Goal: Transaction & Acquisition: Purchase product/service

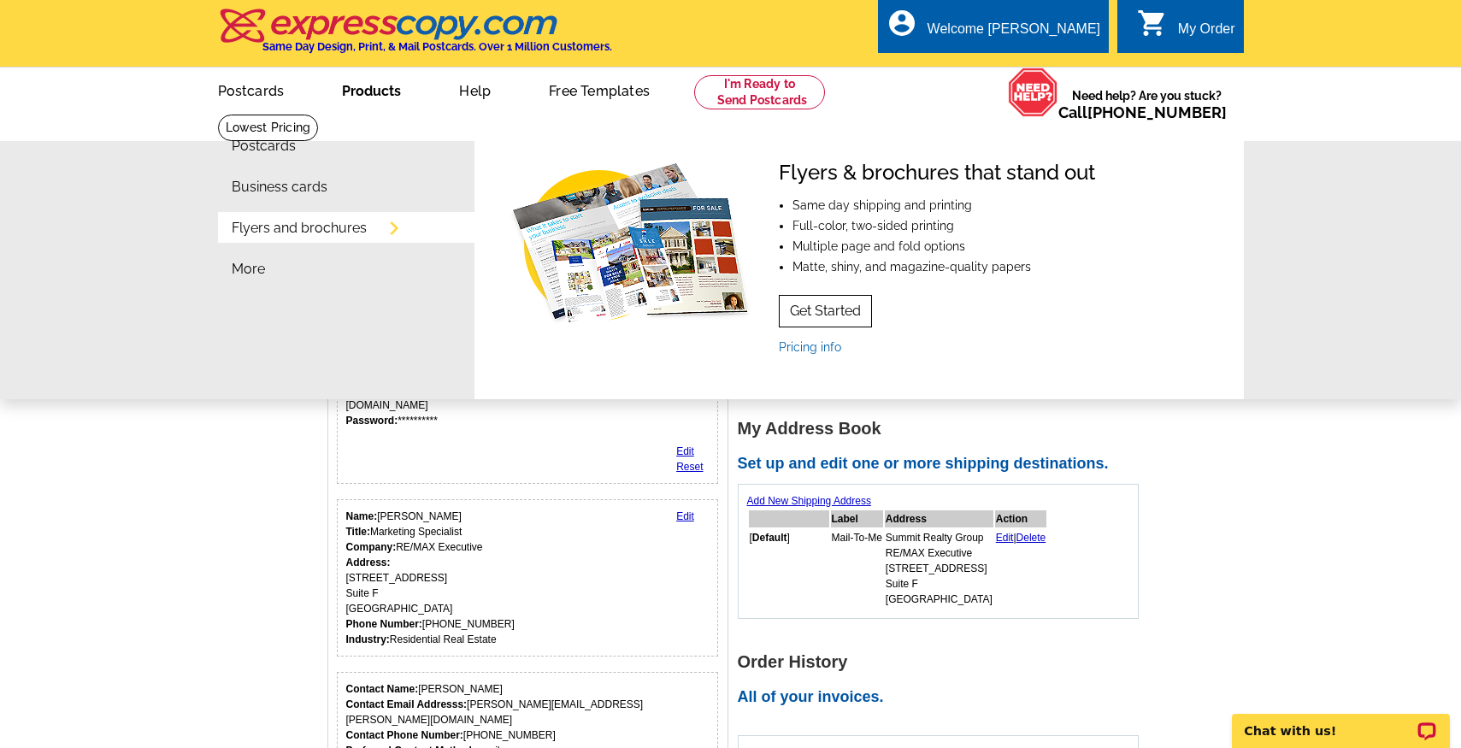
click at [843, 303] on link "Get Started" at bounding box center [825, 311] width 93 height 32
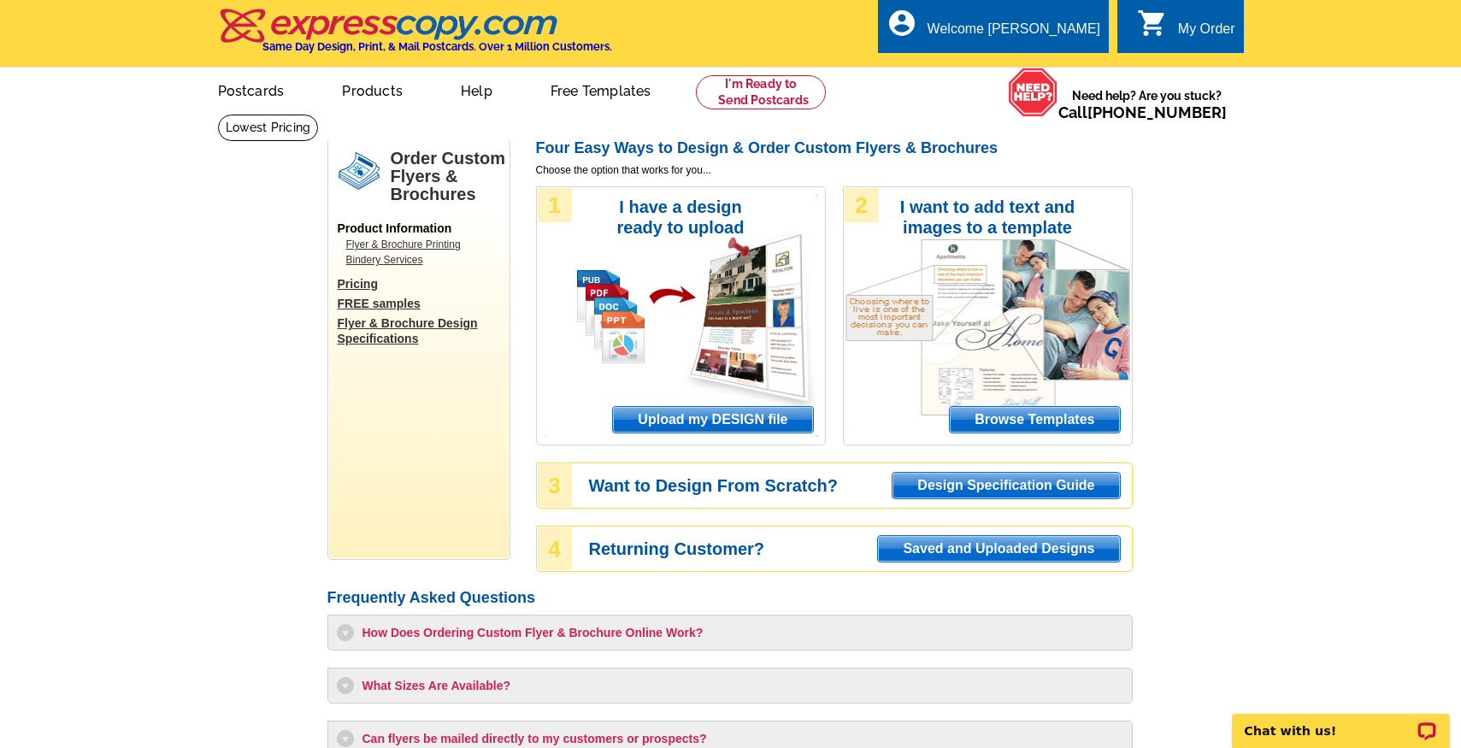
click at [713, 417] on span "Upload my DESIGN file" at bounding box center [712, 420] width 199 height 26
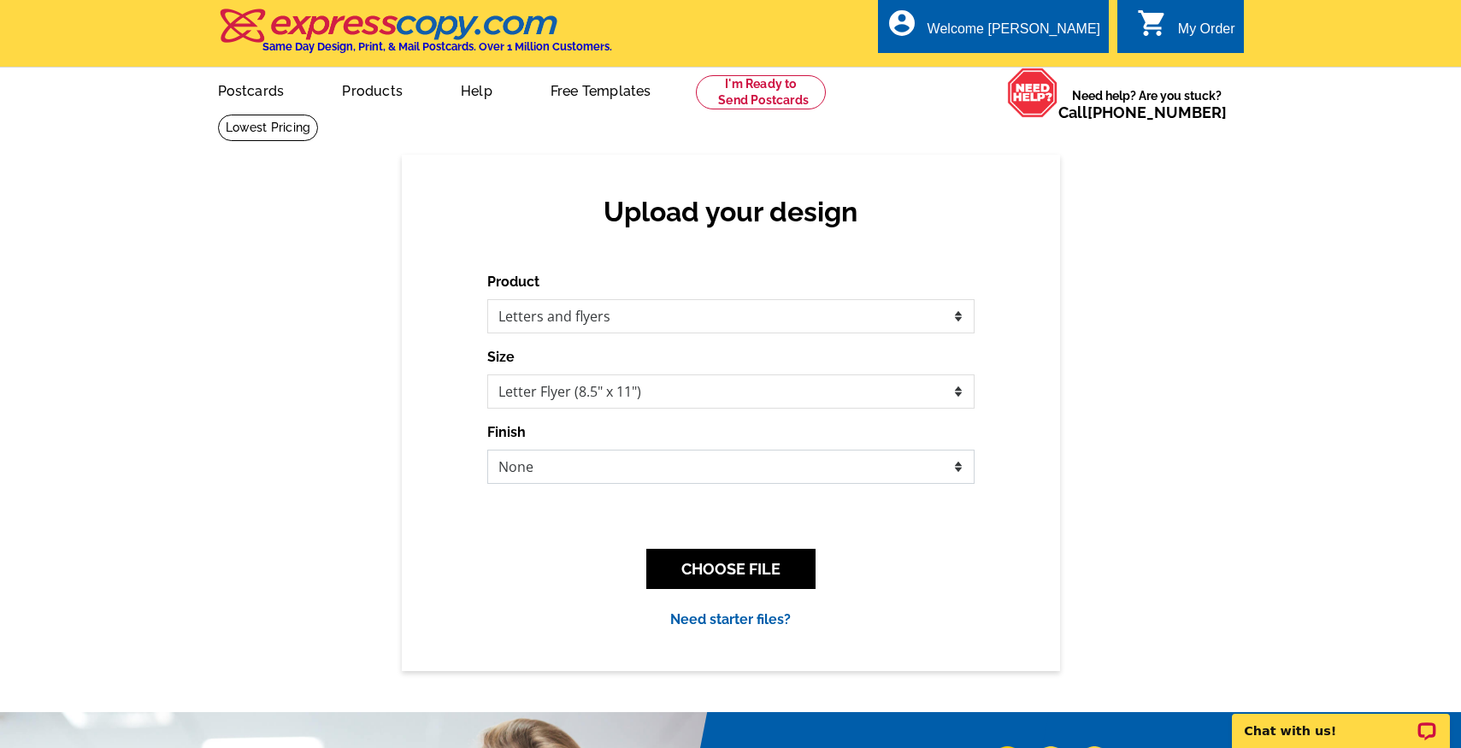
select select "3"
click at [685, 582] on button "CHOOSE FILE" at bounding box center [730, 569] width 169 height 40
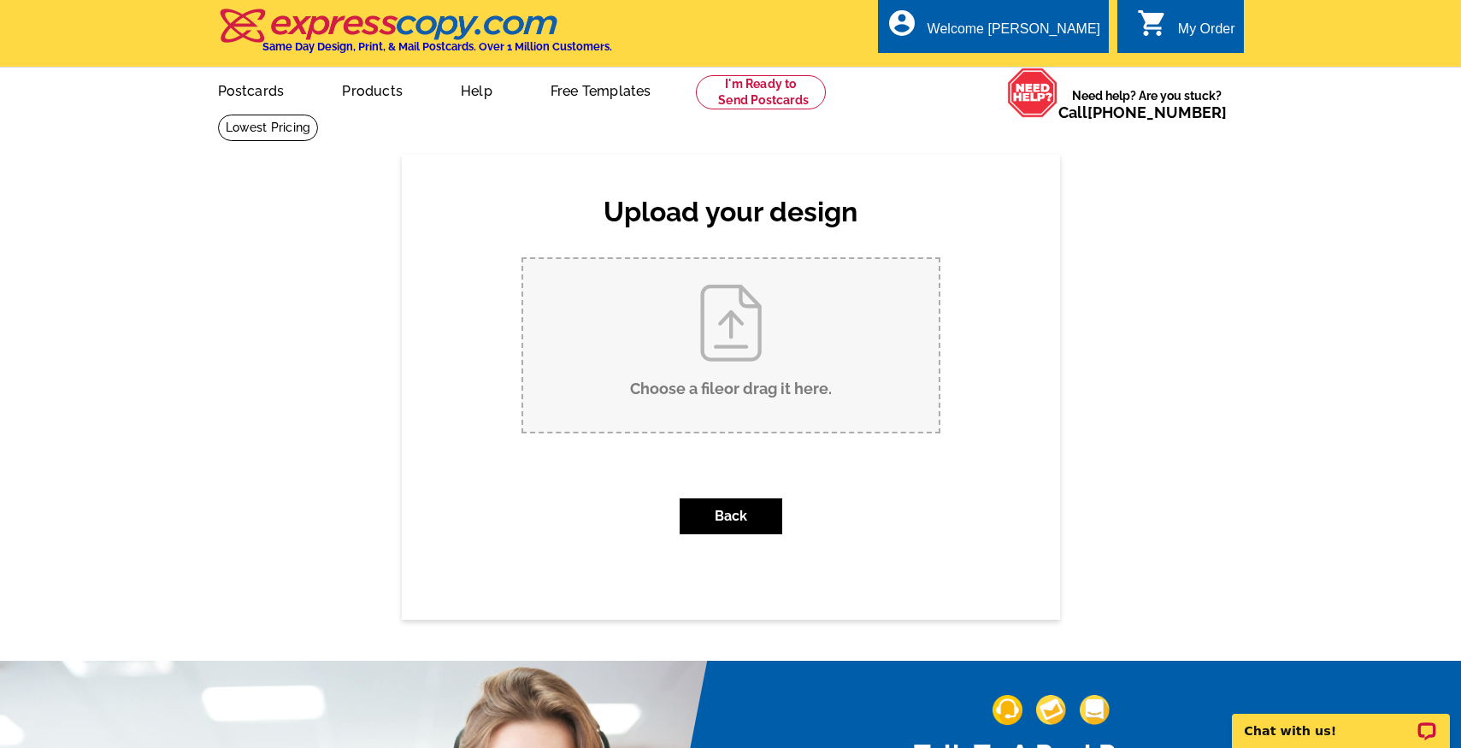
click at [590, 412] on input "Choose a file or drag it here ." at bounding box center [730, 345] width 415 height 173
type input "C:\fakepath\SRG Neighborhood Letter-4.pdf"
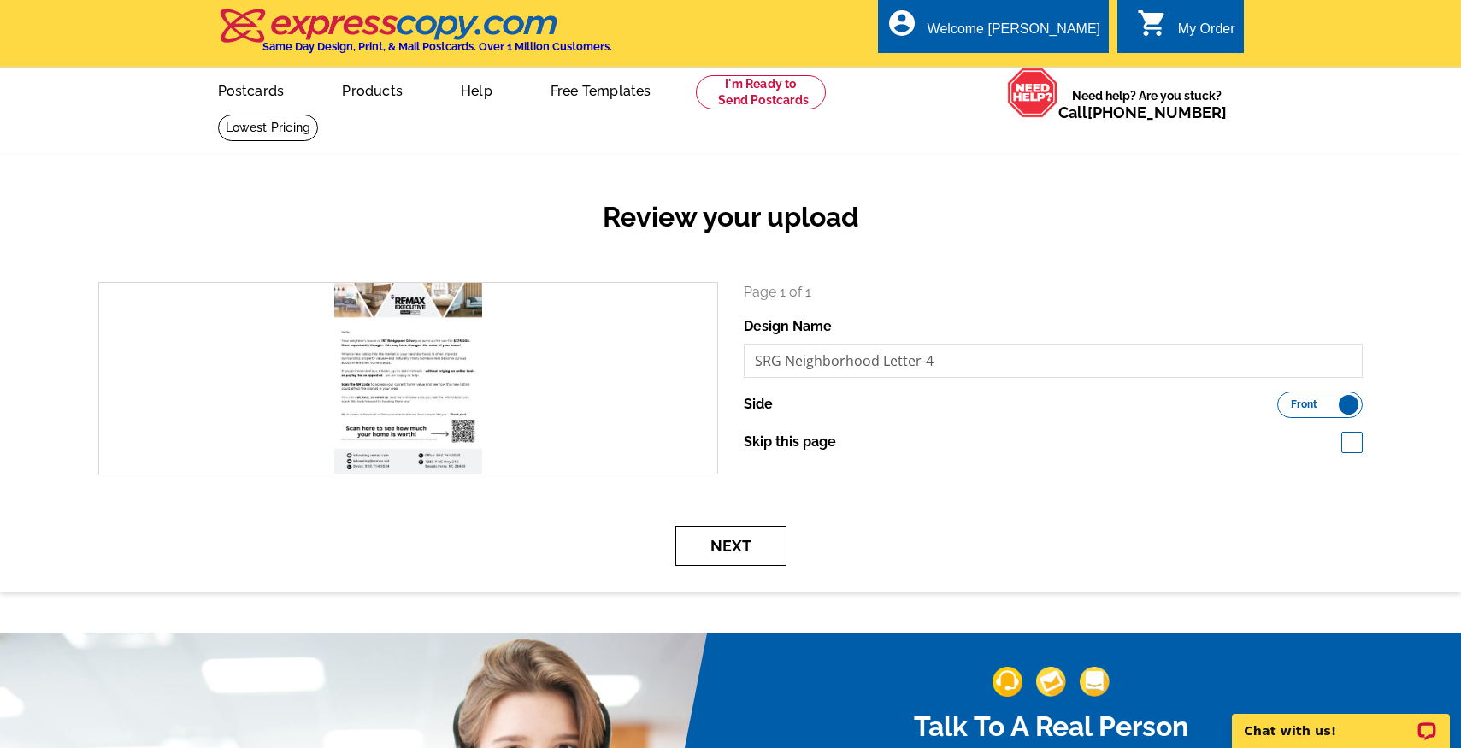
click at [751, 560] on button "Next" at bounding box center [730, 546] width 111 height 40
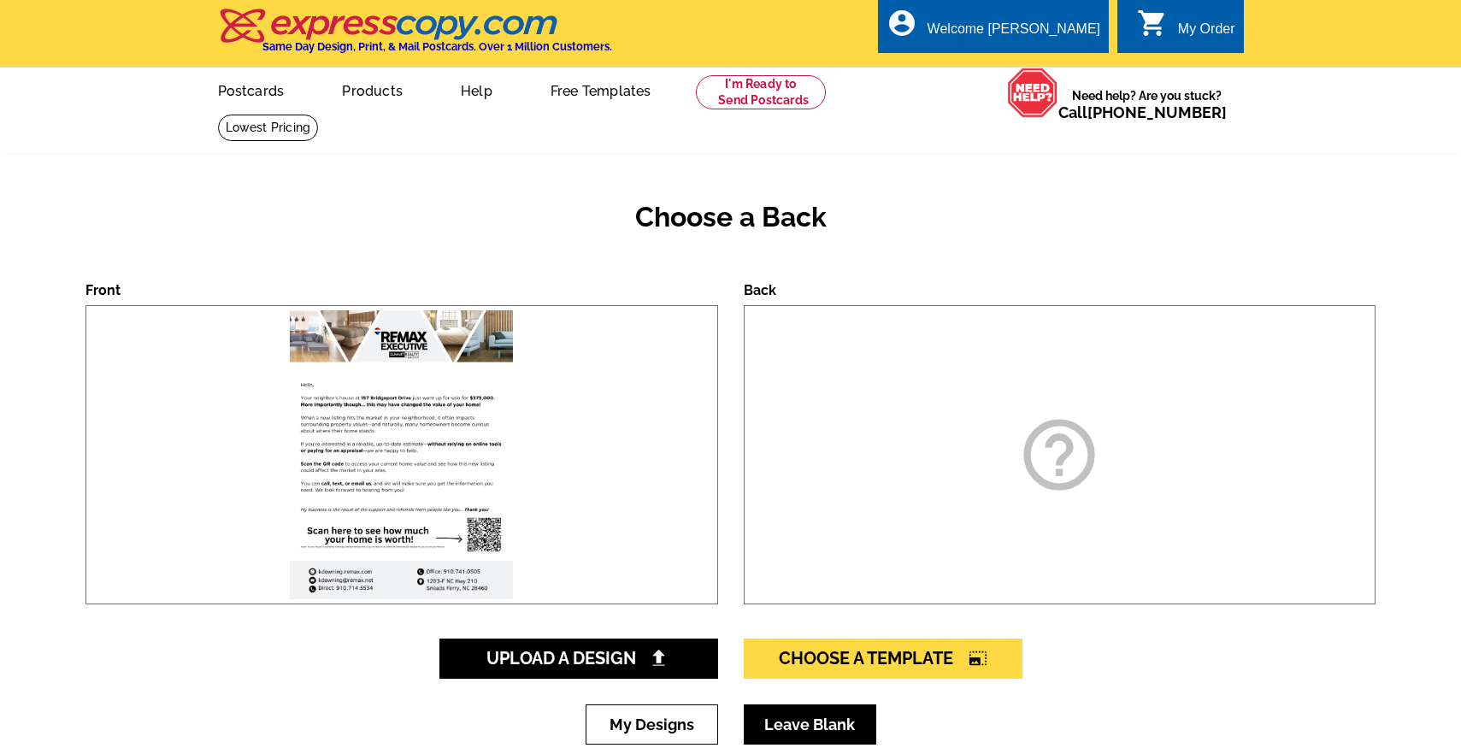
click at [812, 726] on link "Leave Blank" at bounding box center [810, 724] width 132 height 40
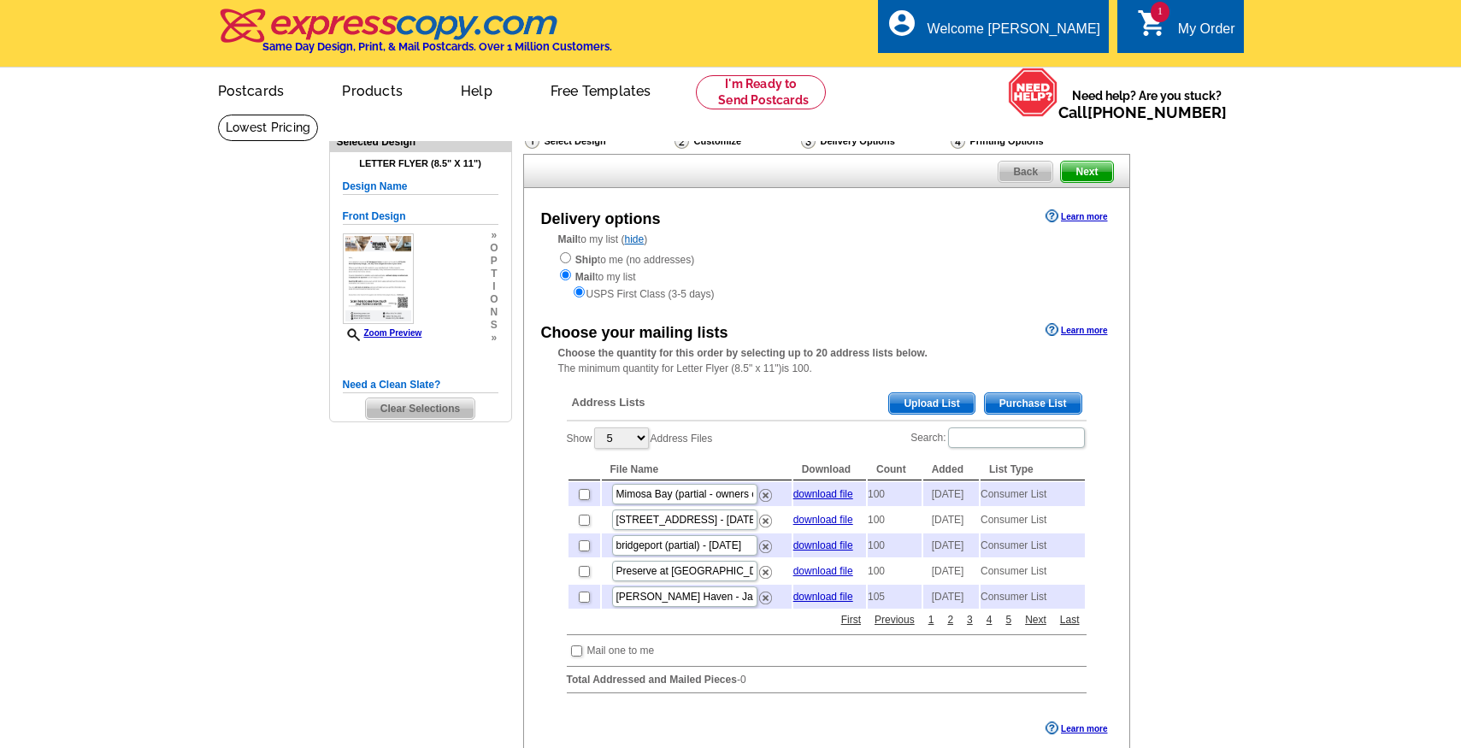
click at [583, 551] on input "checkbox" at bounding box center [584, 545] width 11 height 11
checkbox input "true"
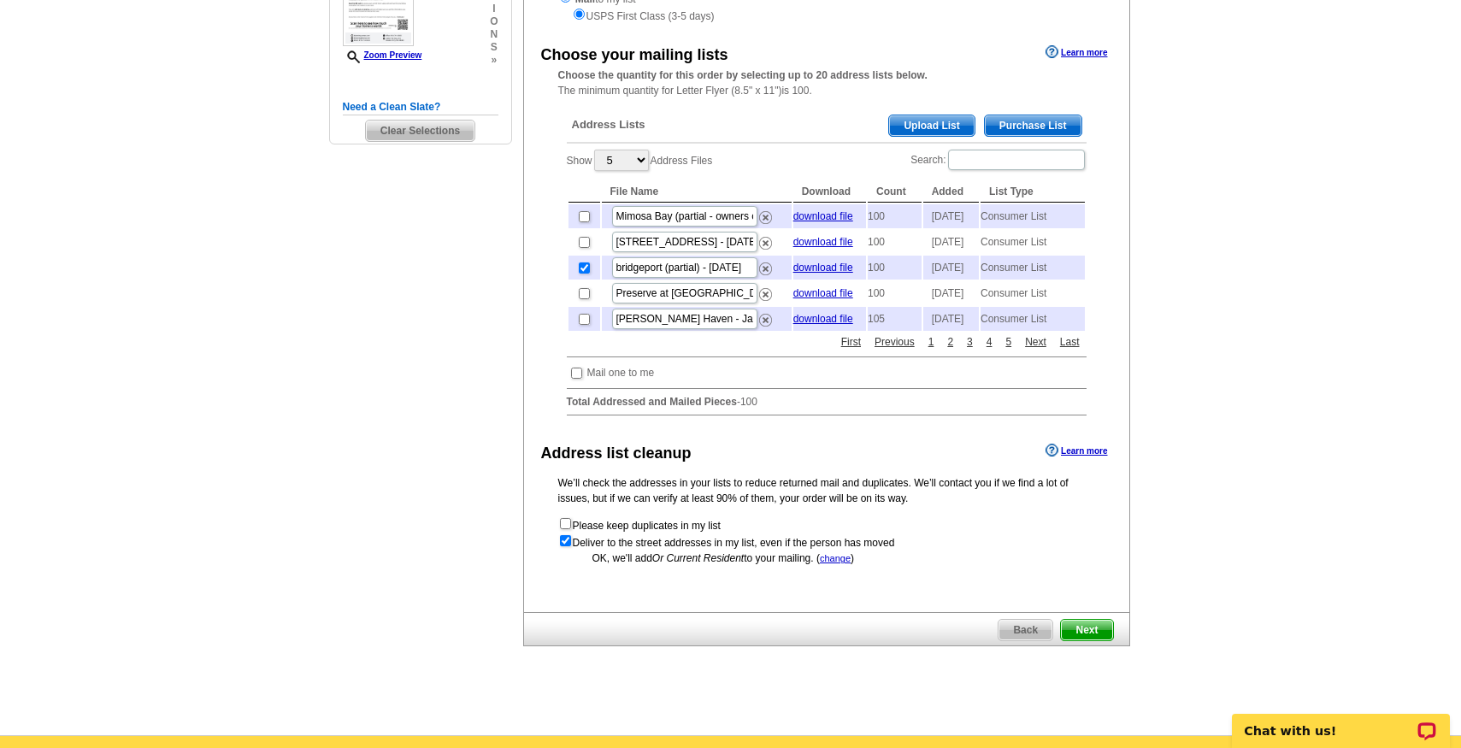
scroll to position [282, 0]
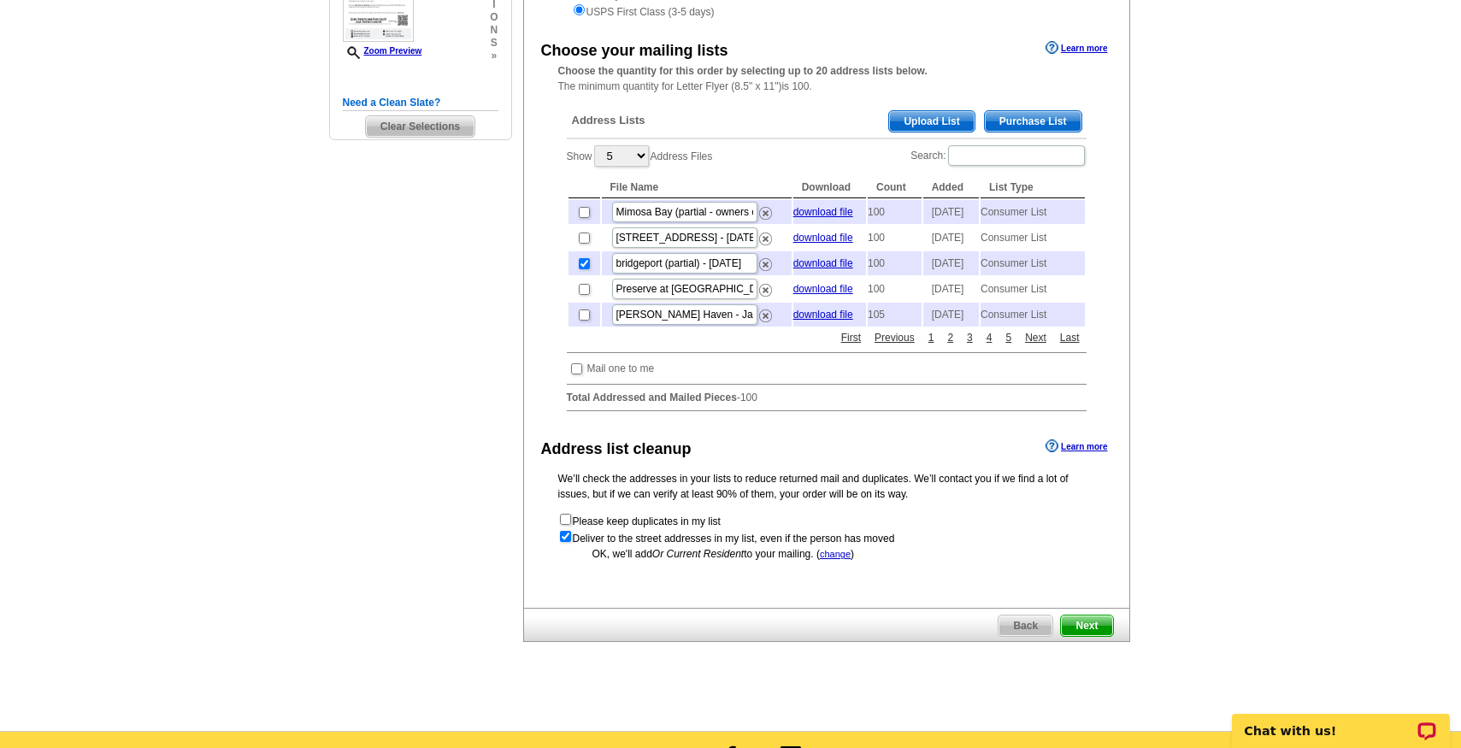
click at [850, 559] on link "change" at bounding box center [835, 554] width 31 height 10
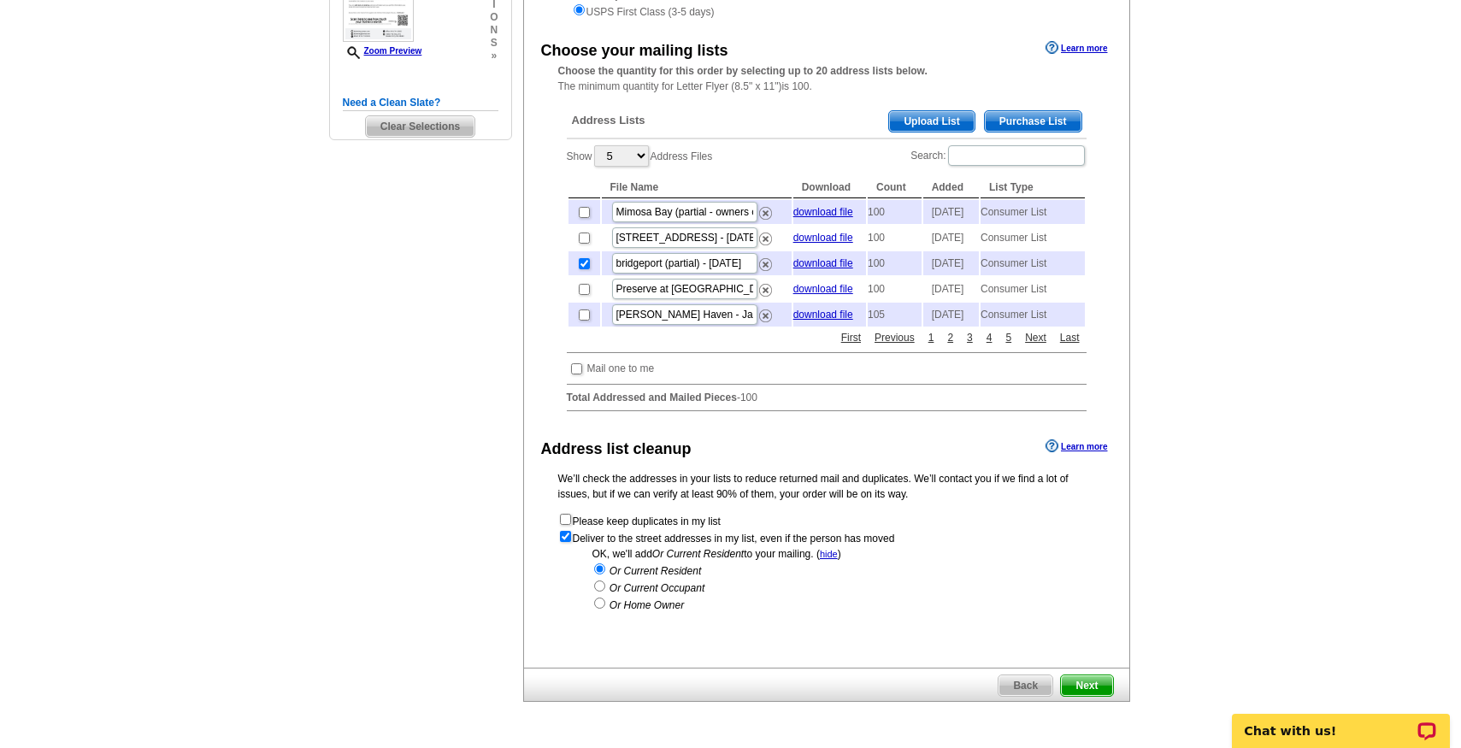
click at [598, 609] on input "radio" at bounding box center [599, 602] width 11 height 11
radio input "true"
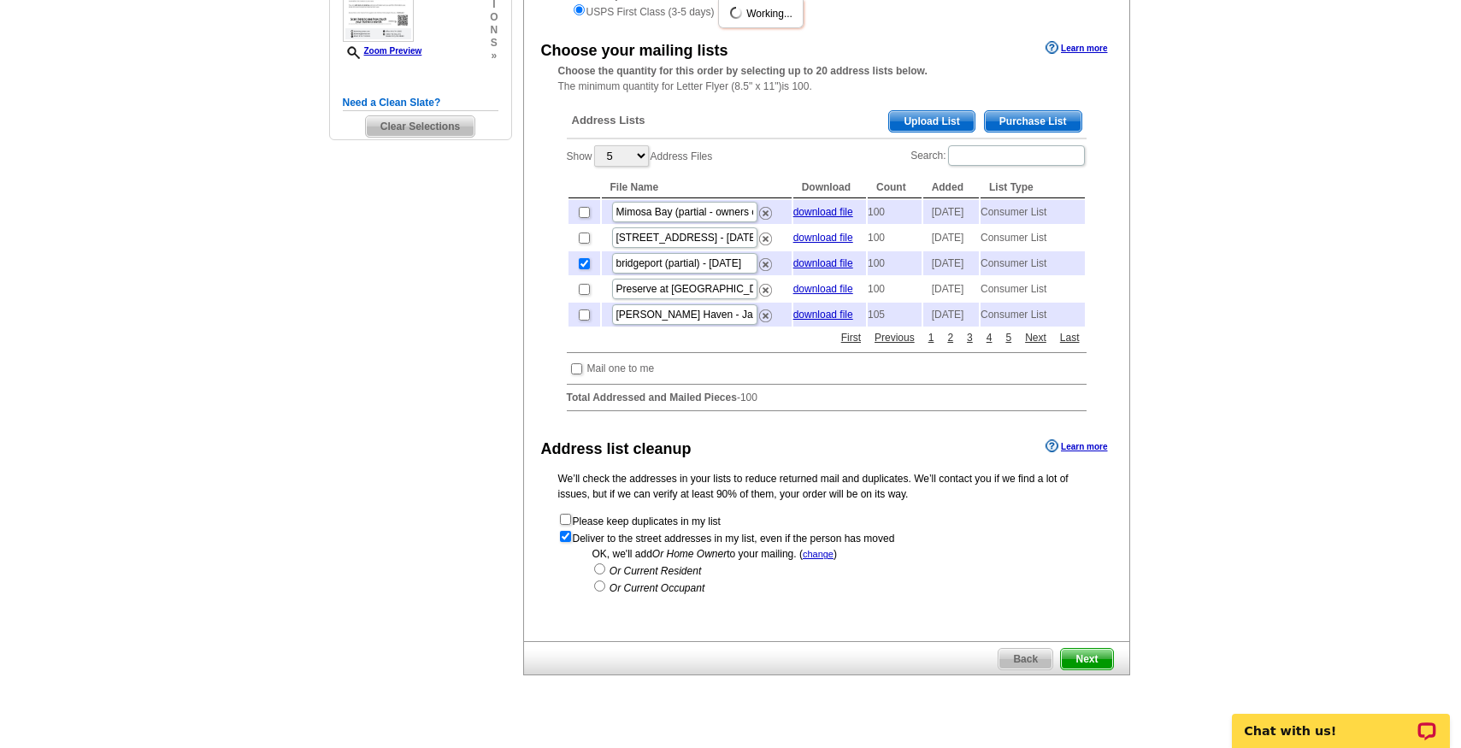
scroll to position [0, 0]
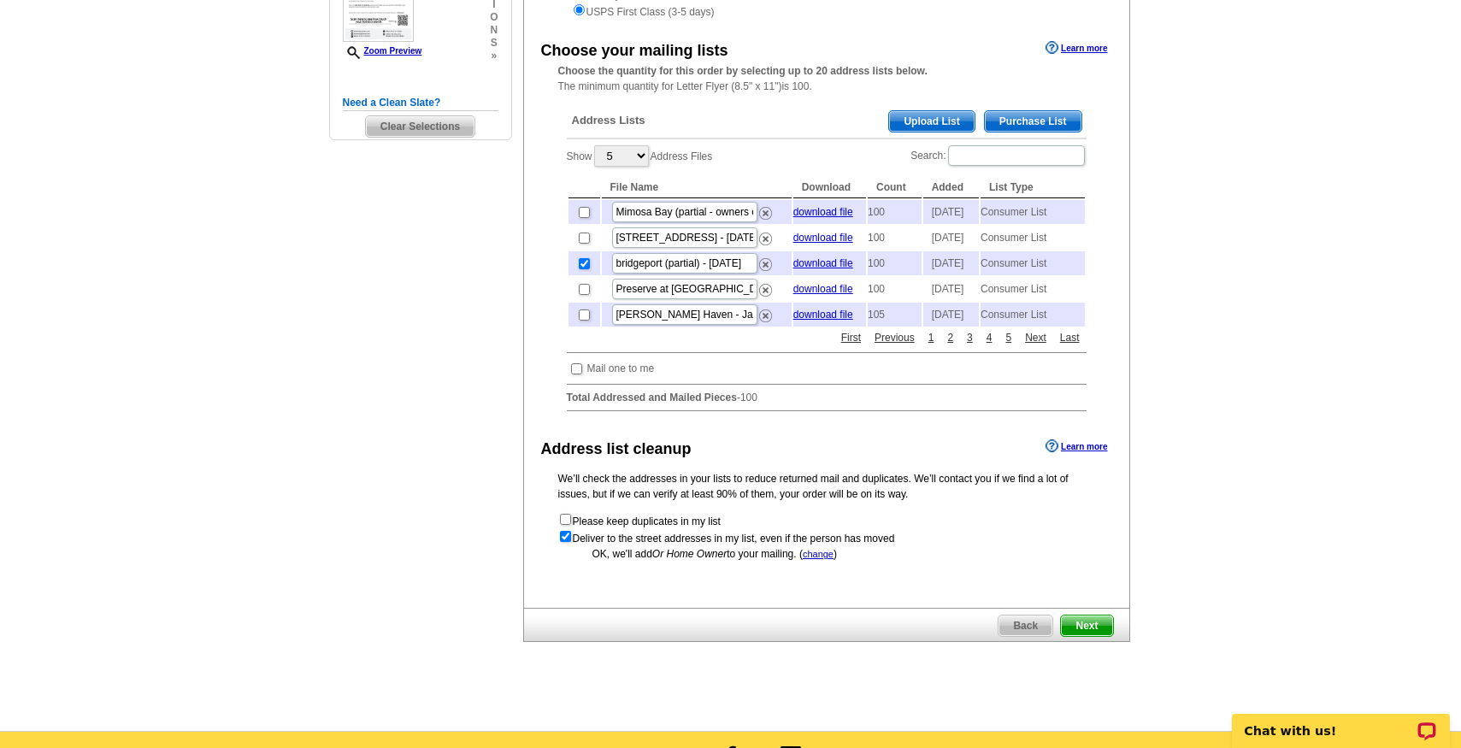
click at [1097, 636] on span "Next" at bounding box center [1086, 625] width 51 height 21
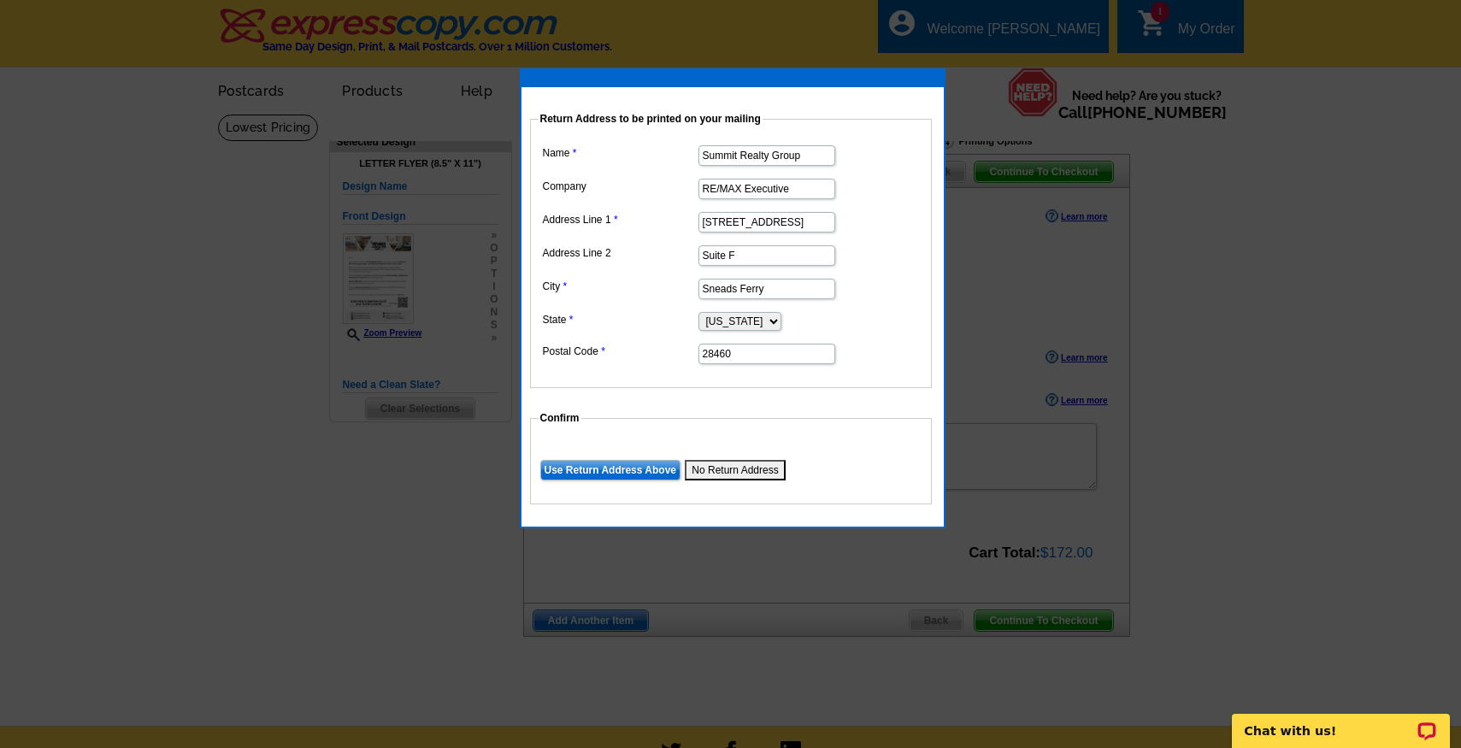
click at [594, 473] on input "Use Return Address Above" at bounding box center [610, 470] width 140 height 21
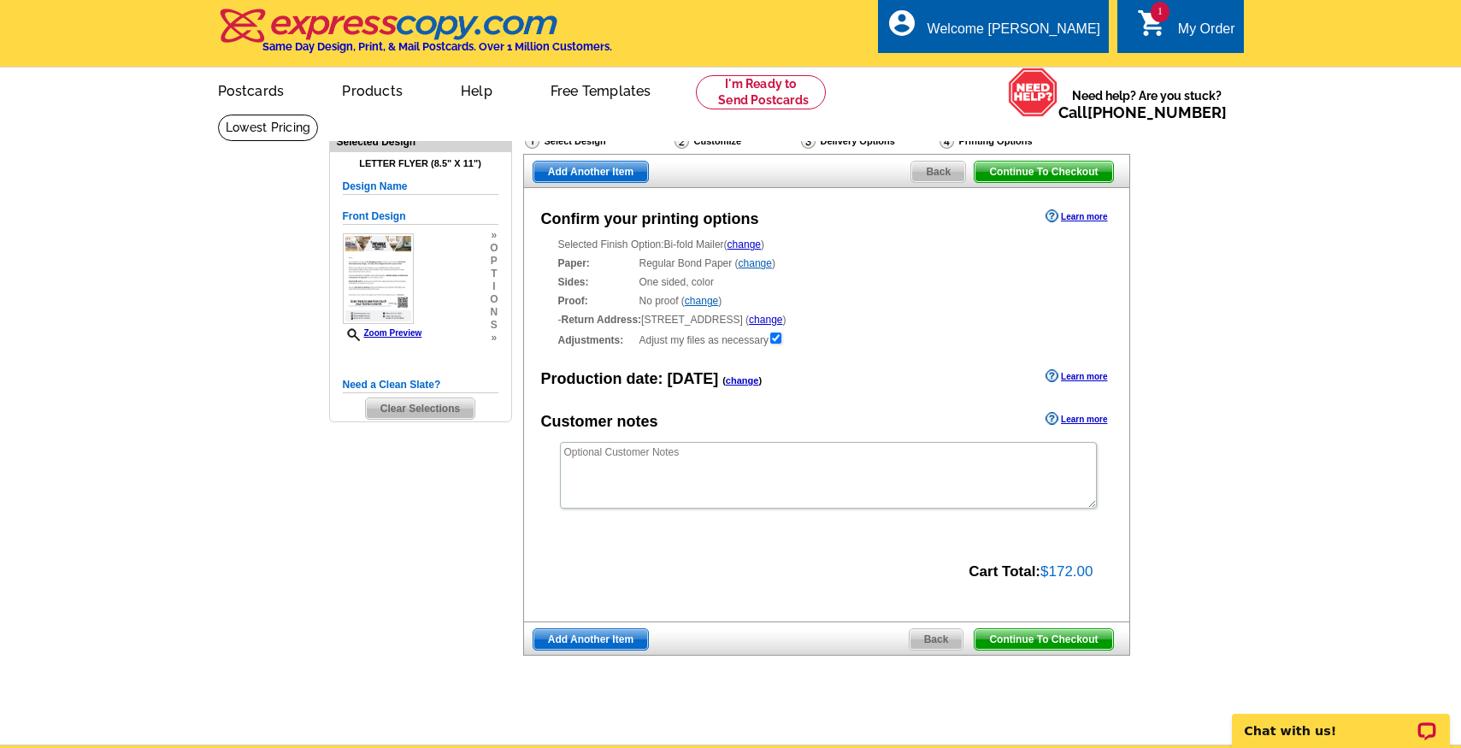
click at [1093, 634] on span "Continue To Checkout" at bounding box center [1043, 639] width 138 height 21
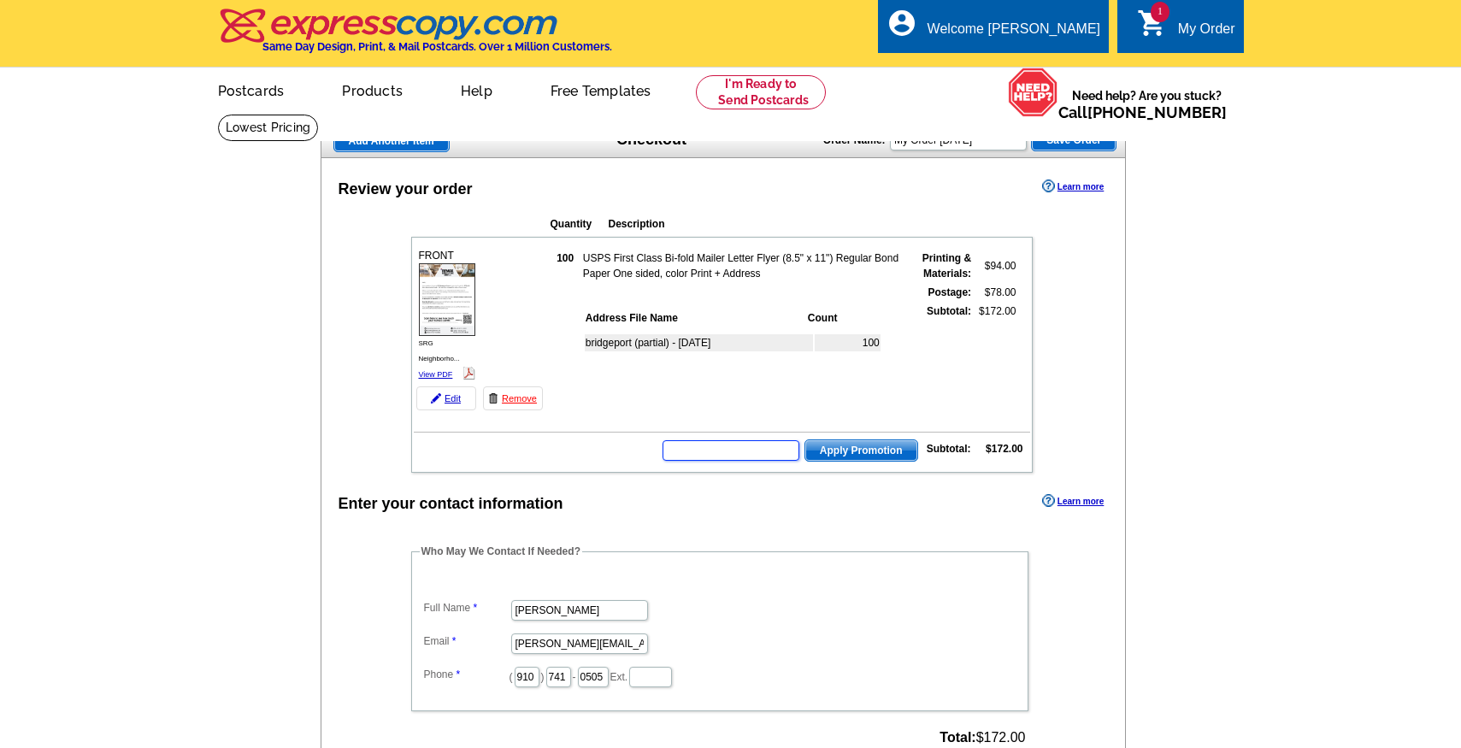
click at [748, 443] on input "text" at bounding box center [730, 450] width 137 height 21
type input "PMUSA50"
click at [885, 446] on span "Apply Promotion" at bounding box center [861, 450] width 112 height 21
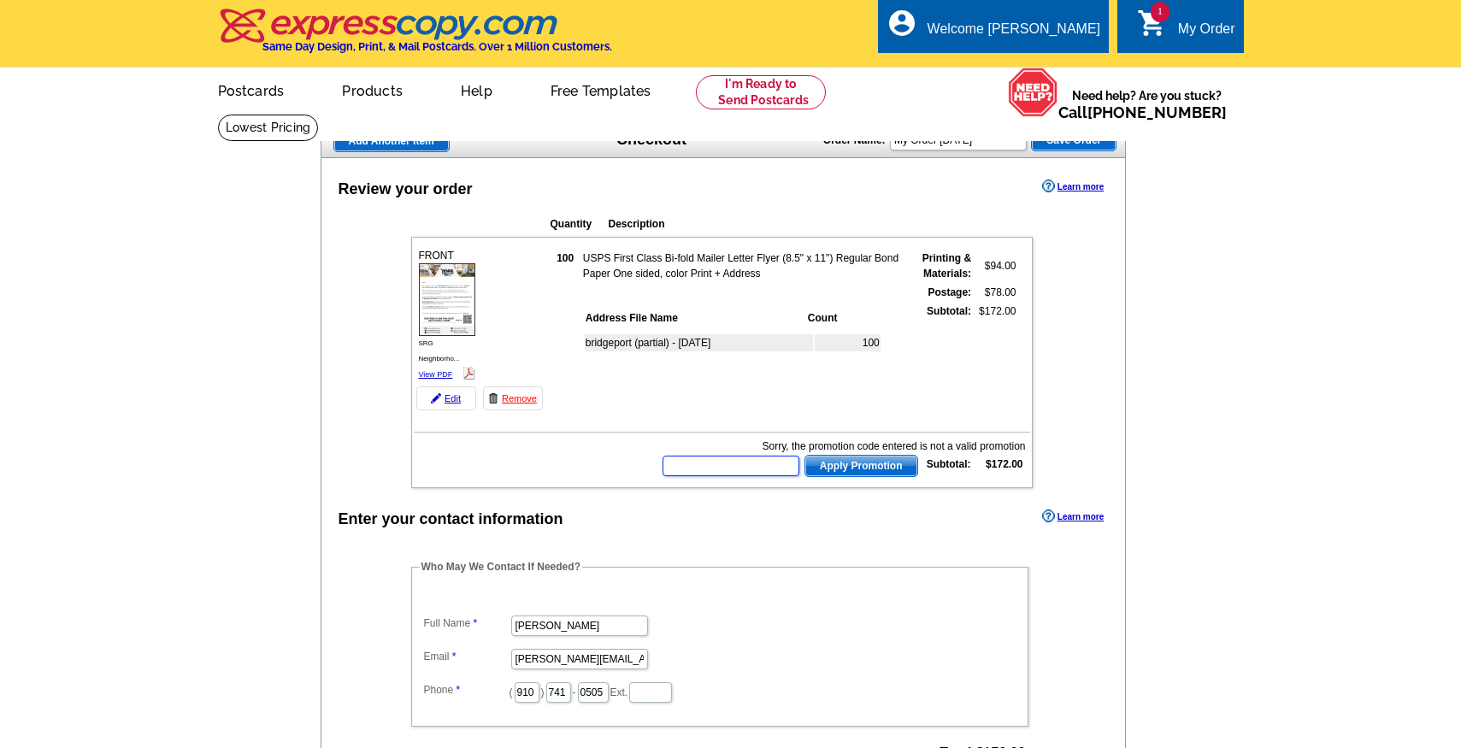
click at [722, 462] on input "text" at bounding box center [730, 466] width 137 height 21
type input "HURRY40"
click at [868, 464] on span "Apply Promotion" at bounding box center [861, 466] width 112 height 21
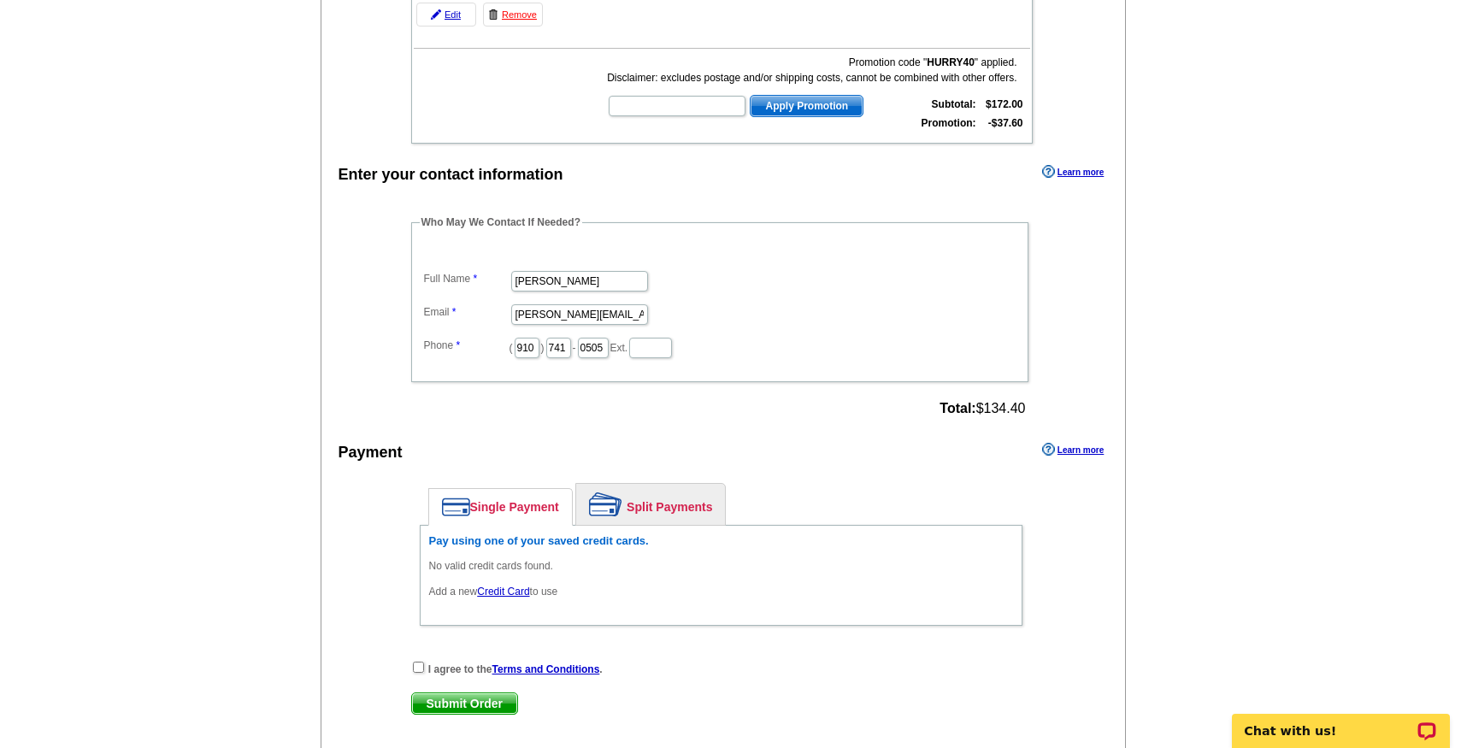
scroll to position [416, 0]
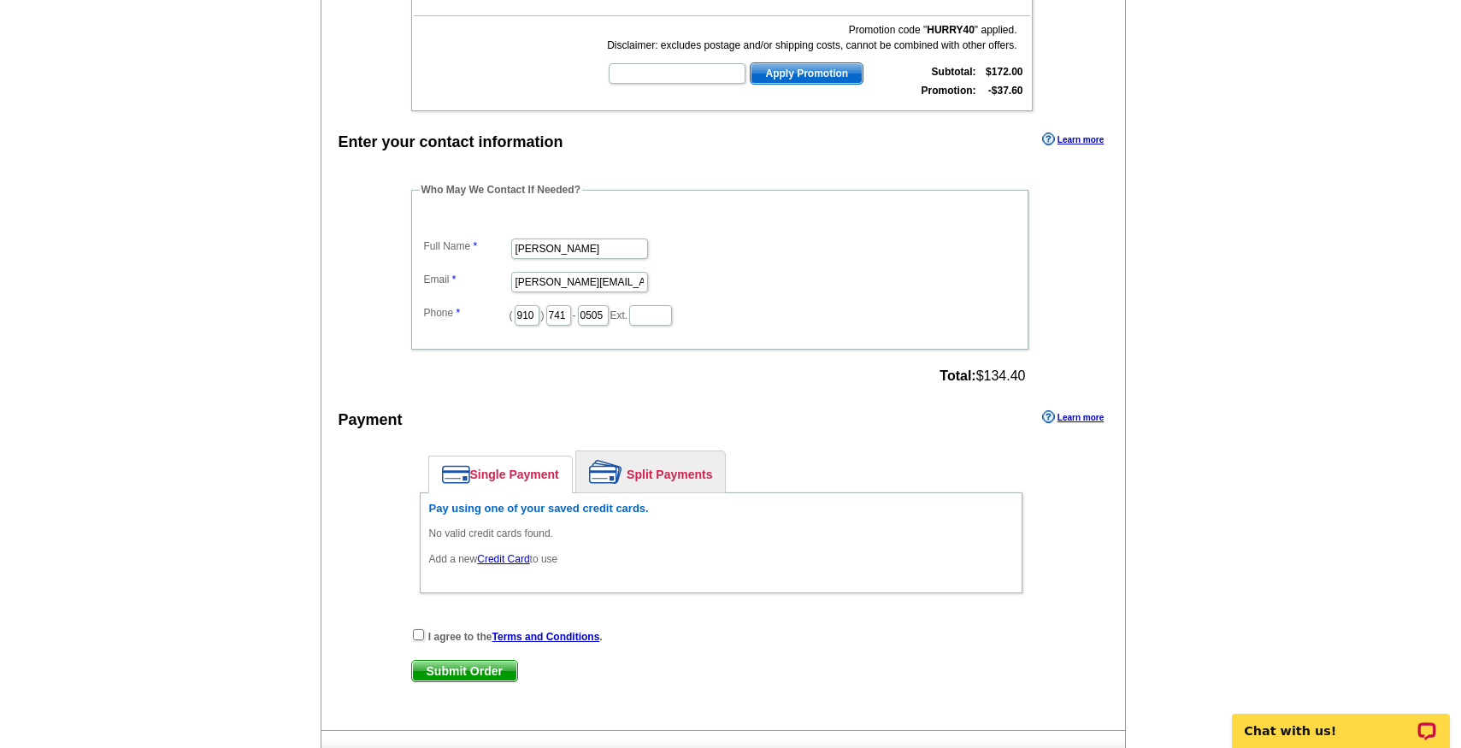
click at [527, 557] on link "Credit Card" at bounding box center [503, 559] width 52 height 12
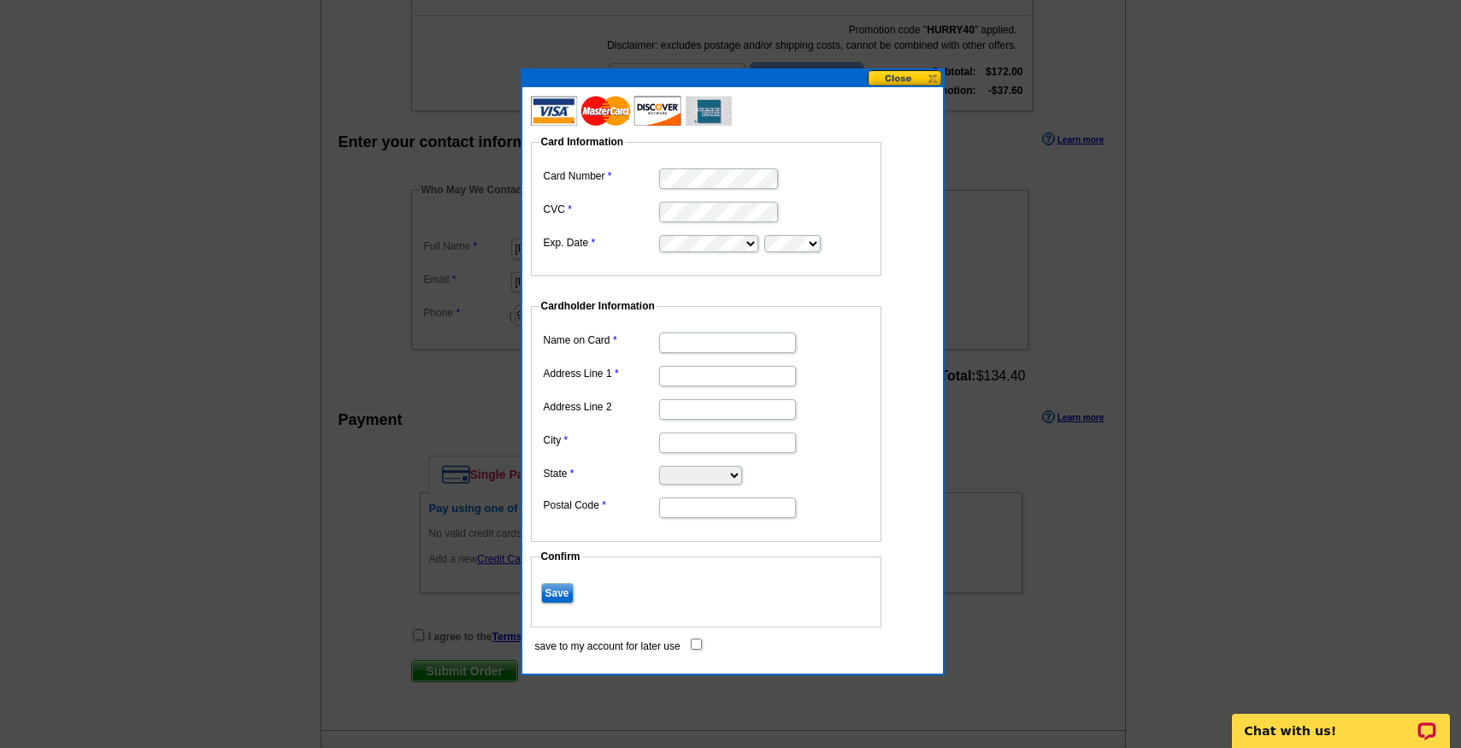
click at [734, 189] on dd at bounding box center [705, 177] width 333 height 26
click at [632, 209] on label "CVC" at bounding box center [601, 209] width 114 height 15
click at [866, 156] on fieldset "Card Information Card Number CVC Exp. Date" at bounding box center [706, 205] width 350 height 142
click at [691, 344] on input "Name on Card" at bounding box center [727, 342] width 137 height 21
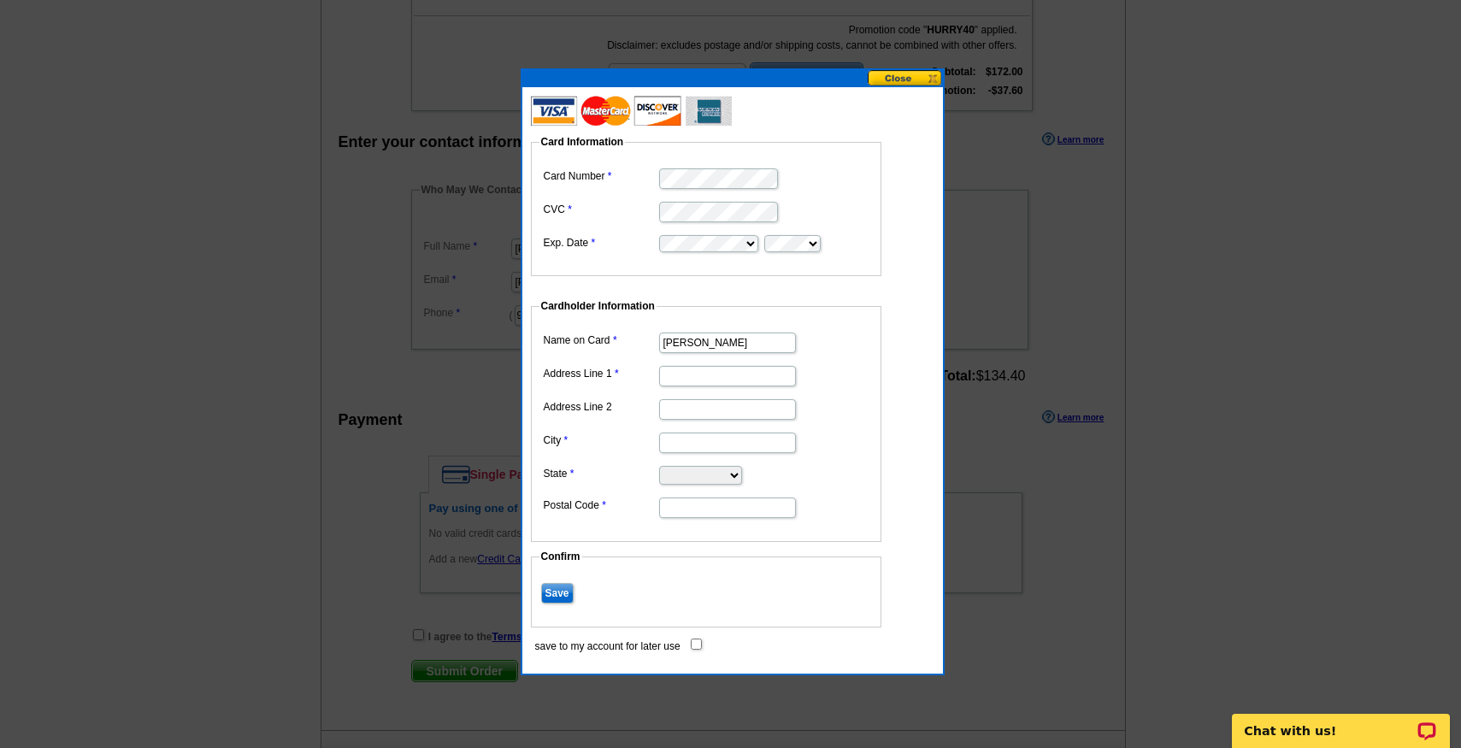
type input "[PERSON_NAME]"
type input "1"
type input "[STREET_ADDRESS]"
type input "A"
type input "Sneads Ferry"
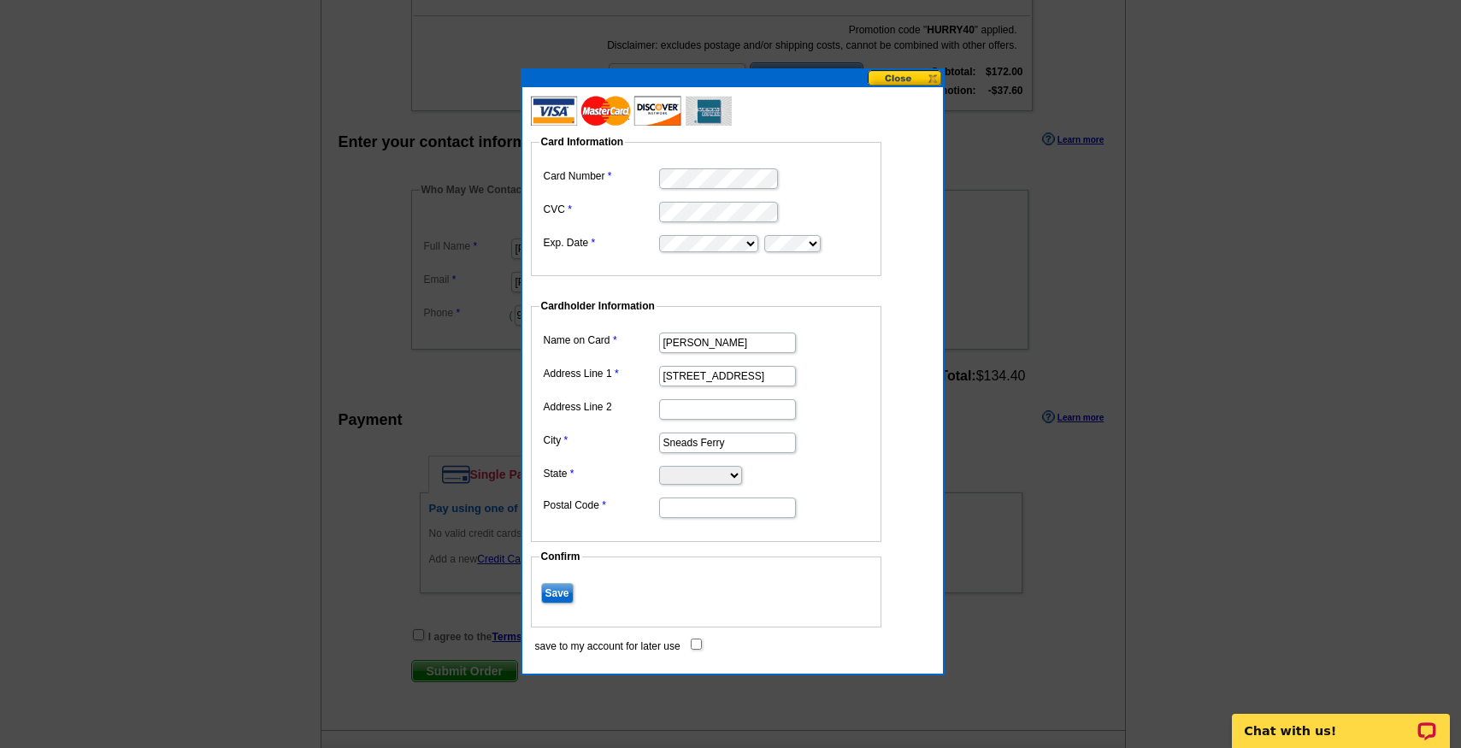
select select "NC"
type input "28460"
click at [556, 589] on input "Save" at bounding box center [557, 593] width 32 height 21
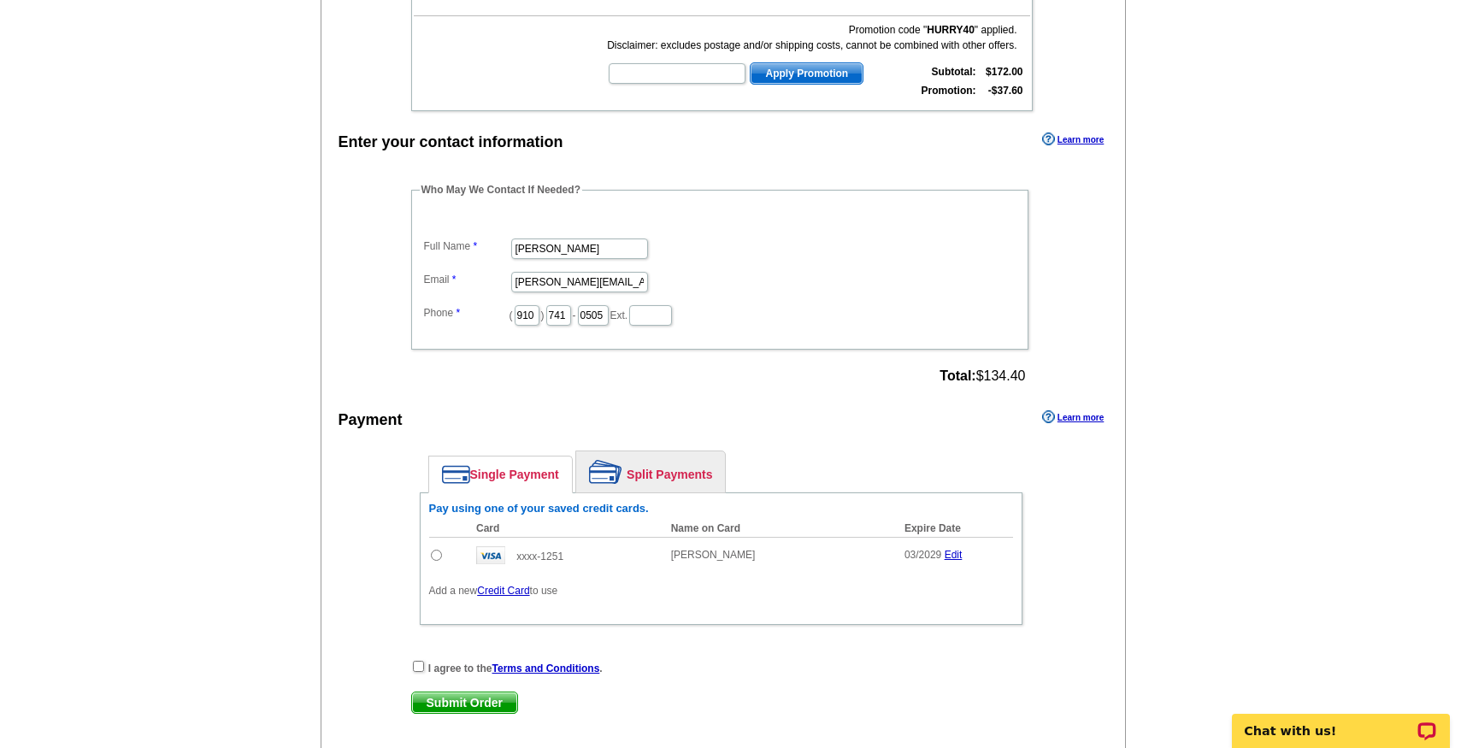
click at [445, 632] on div "Single Payment Split Payments Pay using one of your saved credit cards. Card Na…" at bounding box center [721, 542] width 620 height 200
click at [436, 550] on input "radio" at bounding box center [436, 555] width 11 height 11
radio input "true"
click at [425, 663] on div "I agree to the Terms and Conditions ." at bounding box center [721, 667] width 620 height 17
click at [418, 663] on input "checkbox" at bounding box center [418, 666] width 11 height 11
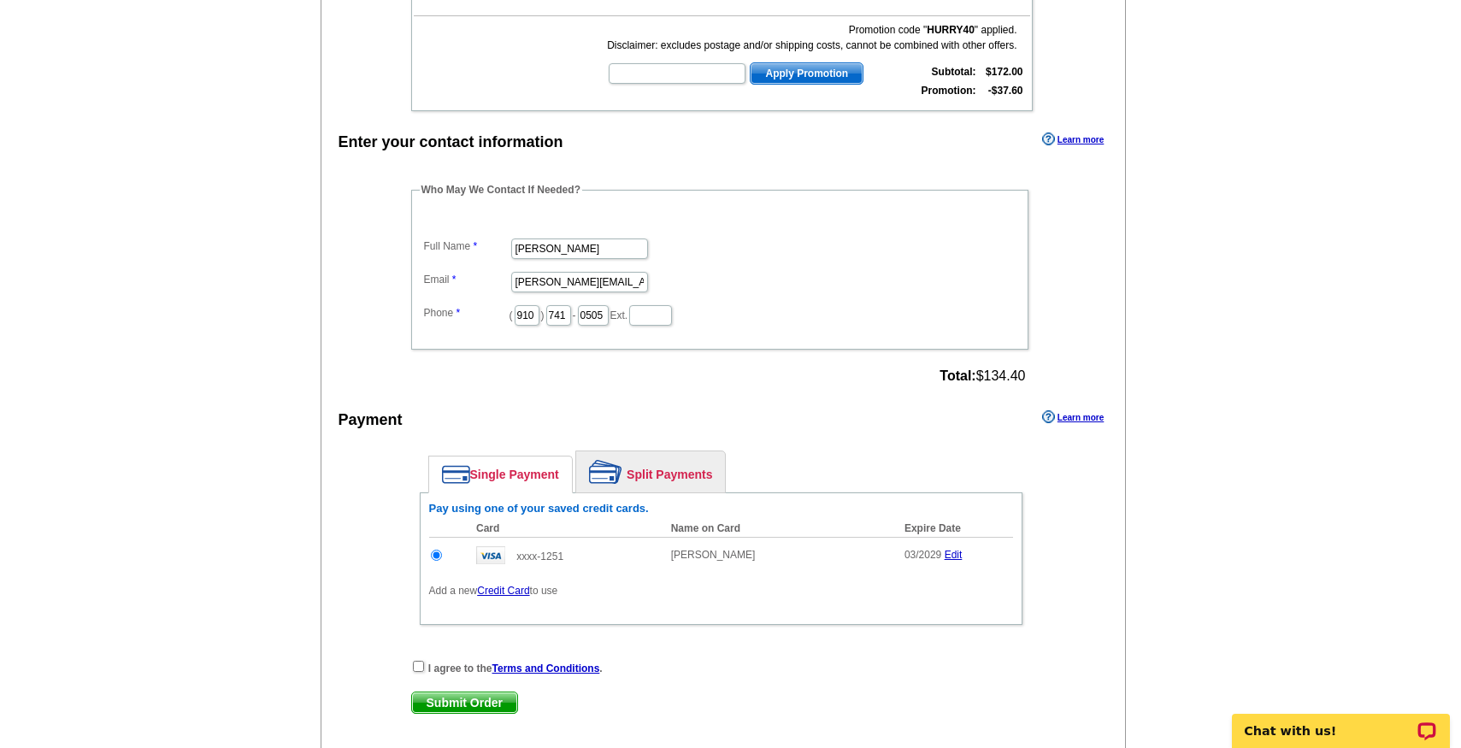
checkbox input "true"
click at [464, 697] on span "Submit Order" at bounding box center [464, 702] width 105 height 21
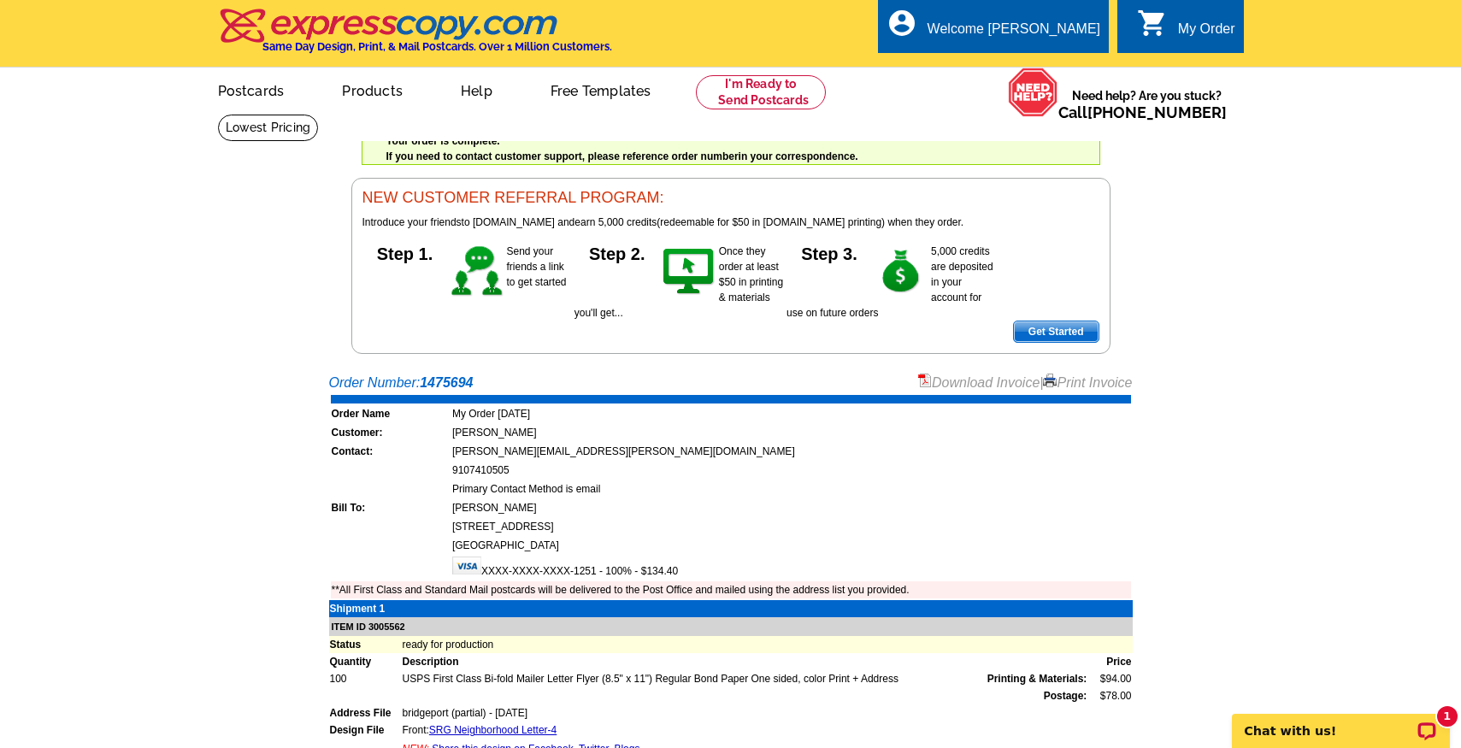
click at [970, 380] on link "Download Invoice" at bounding box center [978, 382] width 121 height 15
